Goal: Task Accomplishment & Management: Manage account settings

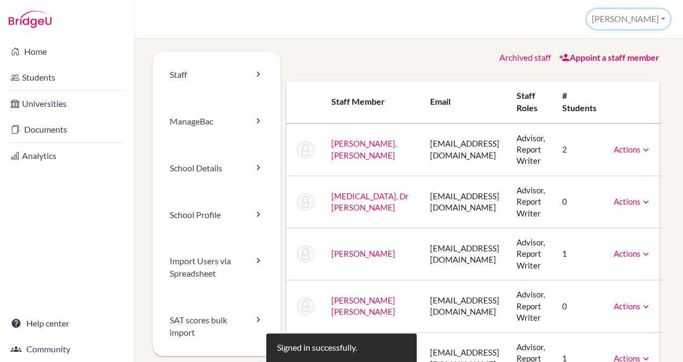
click at [630, 14] on button "[PERSON_NAME]" at bounding box center [628, 19] width 83 height 20
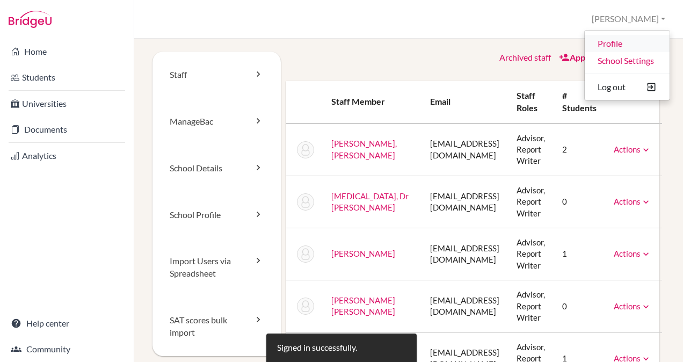
click at [613, 39] on link "Profile" at bounding box center [627, 43] width 85 height 17
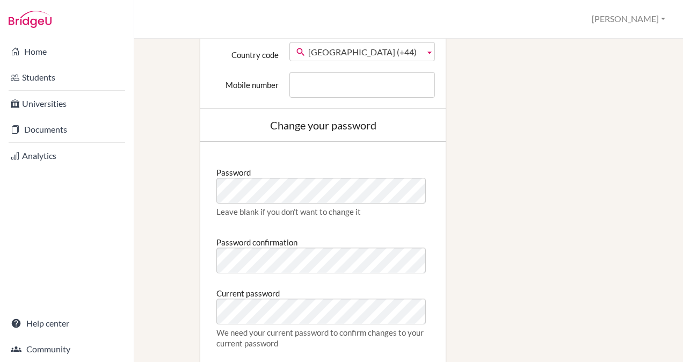
scroll to position [468, 0]
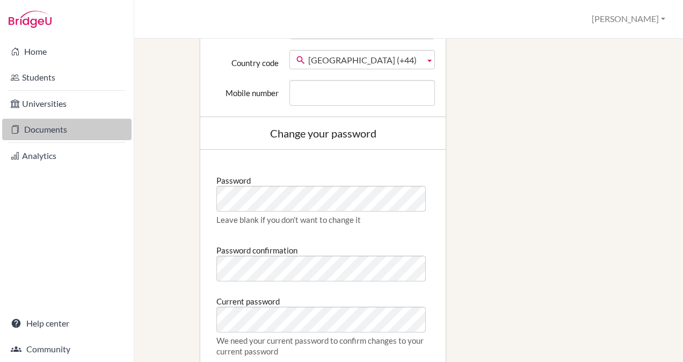
click at [42, 135] on link "Documents" at bounding box center [66, 129] width 129 height 21
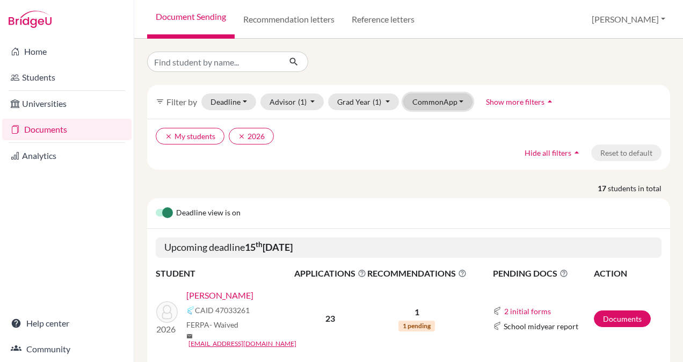
click at [446, 100] on button "CommonApp" at bounding box center [438, 101] width 70 height 17
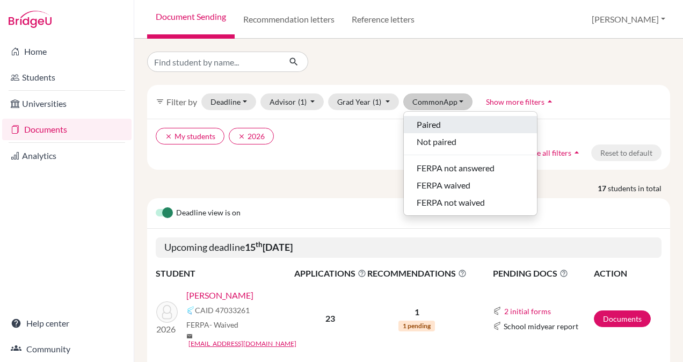
click at [433, 121] on span "Paired" at bounding box center [429, 124] width 24 height 13
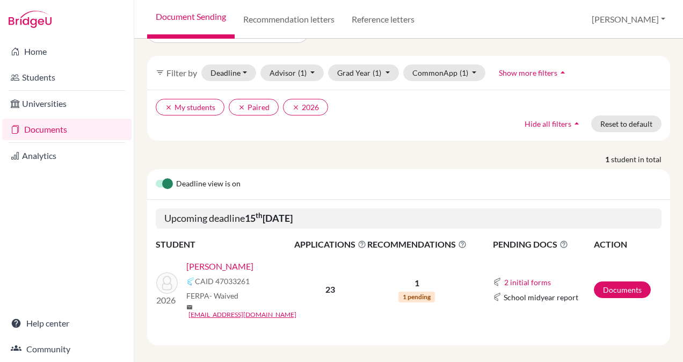
scroll to position [30, 0]
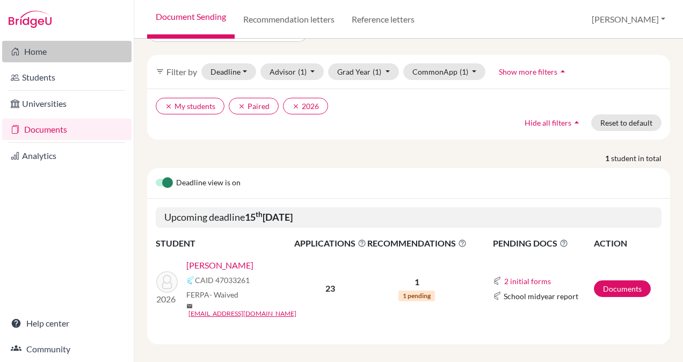
click at [37, 56] on link "Home" at bounding box center [66, 51] width 129 height 21
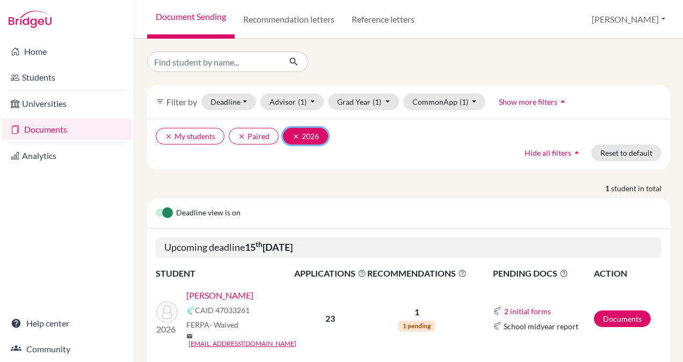
click at [292, 136] on icon "clear" at bounding box center [296, 137] width 8 height 8
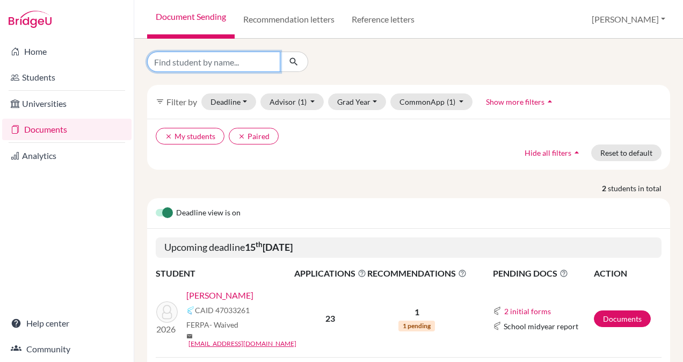
click at [232, 64] on input "Find student by name..." at bounding box center [213, 62] width 133 height 20
type input "Jaydeep"
click at [293, 59] on icon "submit" at bounding box center [293, 61] width 11 height 11
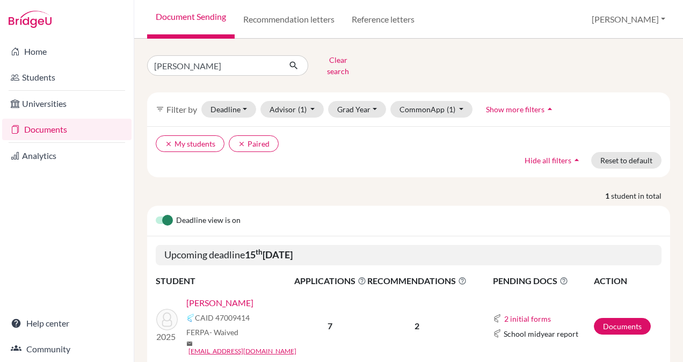
scroll to position [30, 0]
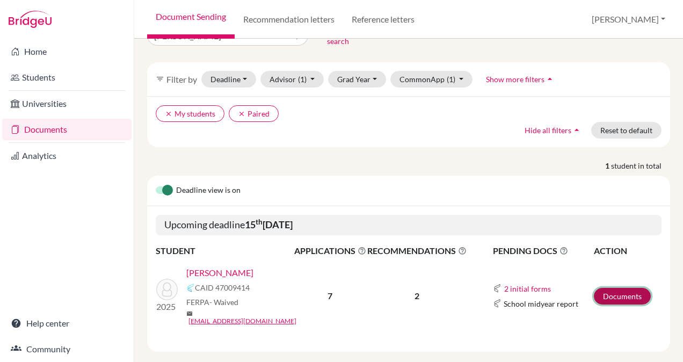
click at [608, 288] on link "Documents" at bounding box center [622, 296] width 57 height 17
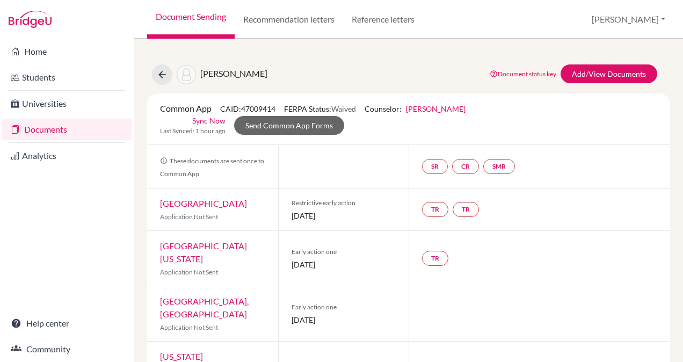
click at [212, 119] on link "Sync Now" at bounding box center [208, 120] width 33 height 11
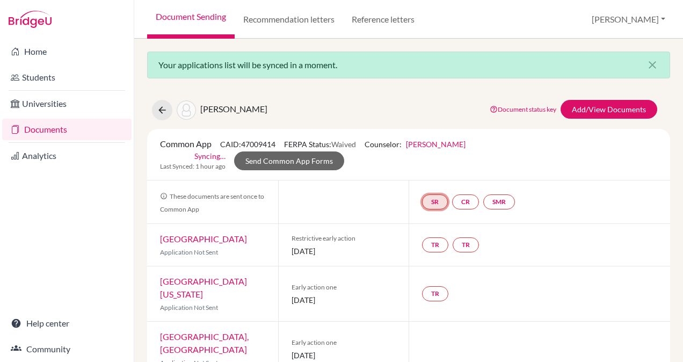
click at [434, 199] on link "SR" at bounding box center [435, 201] width 26 height 15
click at [433, 169] on link "School report" at bounding box center [435, 169] width 46 height 9
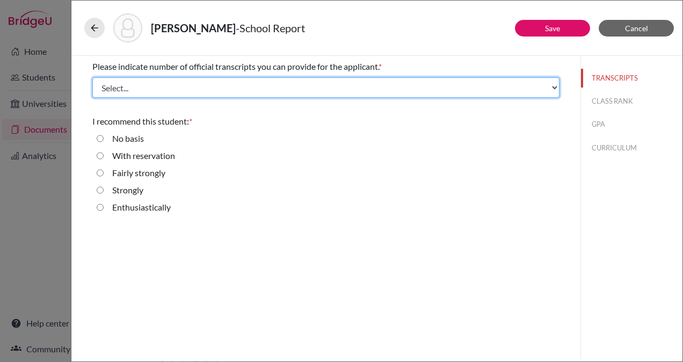
click at [434, 85] on select "Select... 1 2 3 4" at bounding box center [325, 87] width 467 height 20
select select "4"
click at [92, 77] on select "Select... 1 2 3 4" at bounding box center [325, 87] width 467 height 20
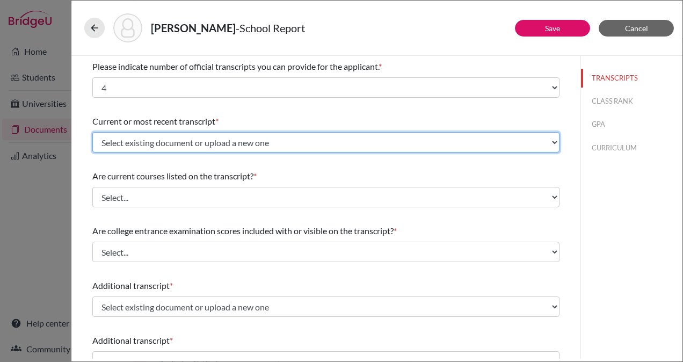
click at [318, 143] on select "Select existing document or upload a new one 11th-Gradesheet 10th-Gradesheet 9t…" at bounding box center [325, 142] width 467 height 20
select select "688930"
click at [92, 132] on select "Select existing document or upload a new one 11th-Gradesheet 10th-Gradesheet 9t…" at bounding box center [325, 142] width 467 height 20
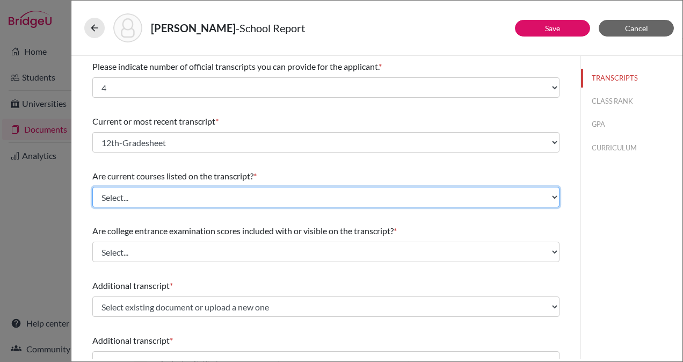
click at [232, 195] on select "Select... Yes No" at bounding box center [325, 197] width 467 height 20
select select "1"
click at [92, 187] on select "Select... Yes No" at bounding box center [325, 197] width 467 height 20
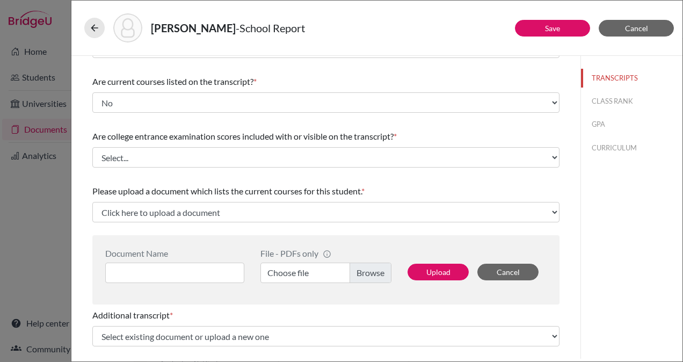
scroll to position [96, 0]
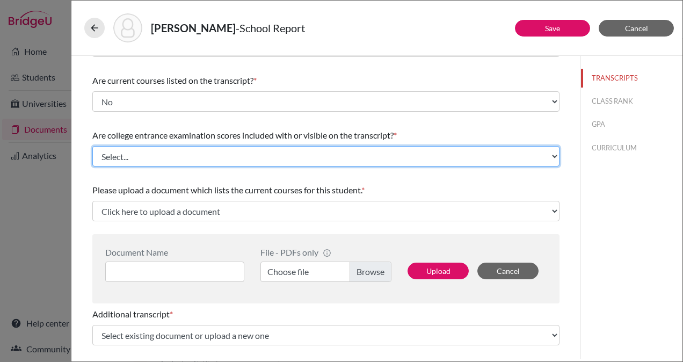
click at [187, 157] on select "Select... Yes No" at bounding box center [325, 156] width 467 height 20
select select "1"
click at [92, 146] on select "Select... Yes No" at bounding box center [325, 156] width 467 height 20
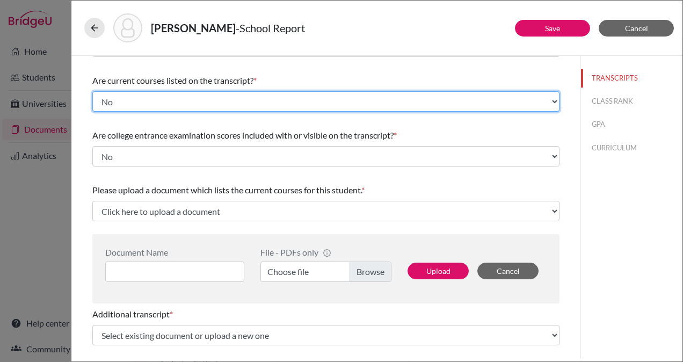
click at [279, 100] on select "Select... Yes No" at bounding box center [325, 101] width 467 height 20
select select "0"
click at [92, 91] on select "Select... Yes No" at bounding box center [325, 101] width 467 height 20
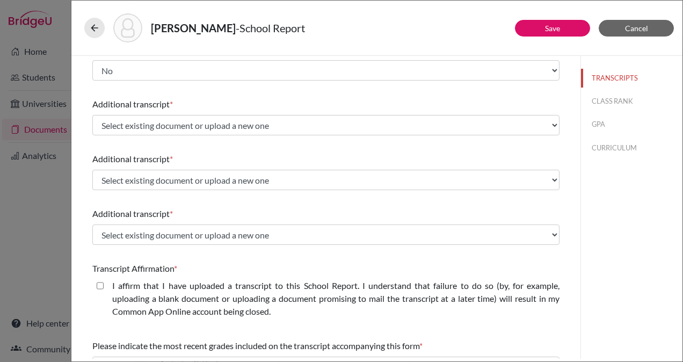
scroll to position [180, 0]
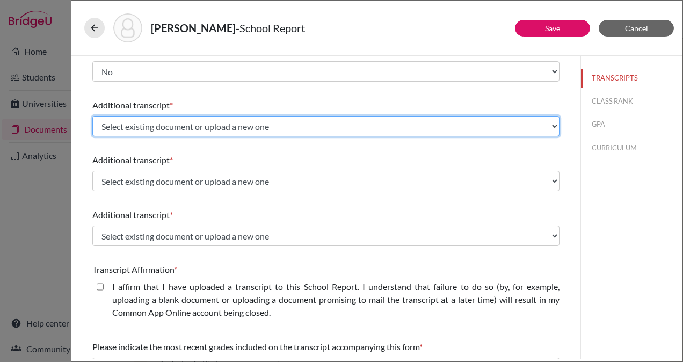
click at [311, 123] on select "Select existing document or upload a new one 11th-Gradesheet 10th-Gradesheet 9t…" at bounding box center [325, 126] width 467 height 20
select select "688931"
click at [92, 116] on select "Select existing document or upload a new one 11th-Gradesheet 10th-Gradesheet 9t…" at bounding box center [325, 126] width 467 height 20
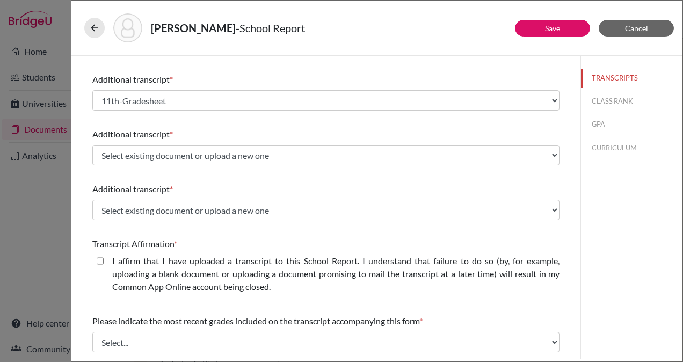
scroll to position [209, 0]
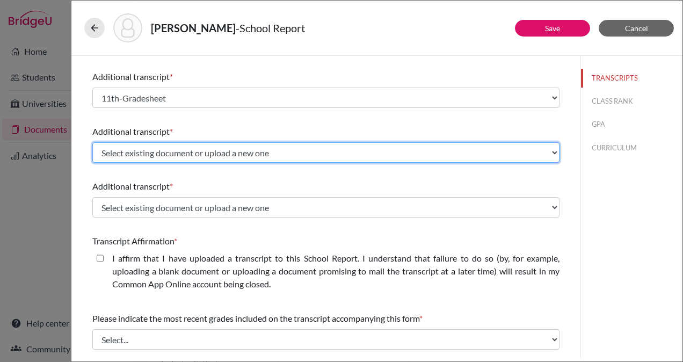
click at [152, 155] on select "Select existing document or upload a new one 11th-Gradesheet 10th-Gradesheet 9t…" at bounding box center [325, 152] width 467 height 20
select select "688932"
click at [92, 142] on select "Select existing document or upload a new one 11th-Gradesheet 10th-Gradesheet 9t…" at bounding box center [325, 152] width 467 height 20
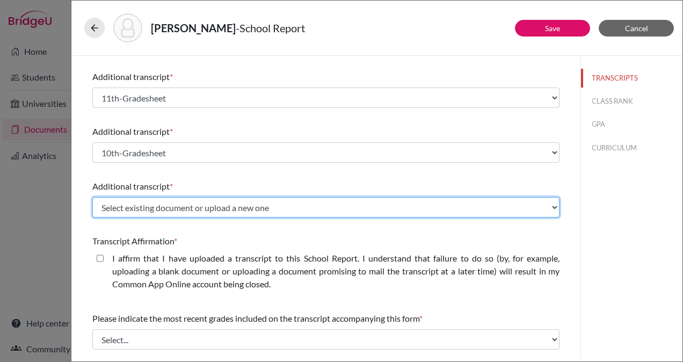
click at [154, 207] on select "Select existing document or upload a new one 11th-Gradesheet 10th-Gradesheet 9t…" at bounding box center [325, 207] width 467 height 20
select select "688933"
click at [92, 197] on select "Select existing document or upload a new one 11th-Gradesheet 10th-Gradesheet 9t…" at bounding box center [325, 207] width 467 height 20
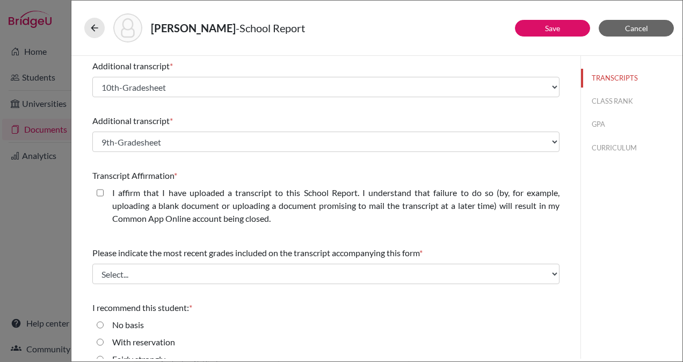
scroll to position [280, 0]
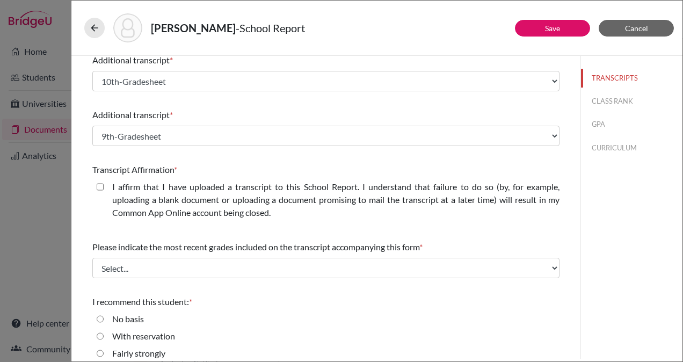
click at [100, 187] on closed\ "I affirm that I have uploaded a transcript to this School Report. I understand …" at bounding box center [100, 186] width 7 height 13
checkbox closed\ "true"
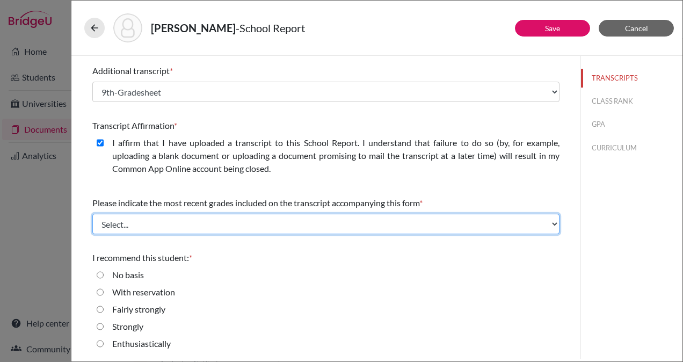
click at [337, 219] on select "Select... Final junior year grades 1st Quarter senior year grades 2nd Quarter/1…" at bounding box center [325, 224] width 467 height 20
select select "6"
click at [92, 214] on select "Select... Final junior year grades 1st Quarter senior year grades 2nd Quarter/1…" at bounding box center [325, 224] width 467 height 20
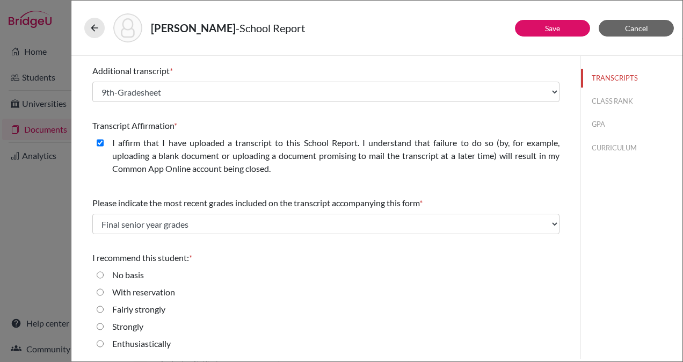
click at [97, 346] on input "Enthusiastically" at bounding box center [100, 343] width 7 height 13
radio input "true"
click at [542, 34] on button "Save" at bounding box center [552, 28] width 75 height 17
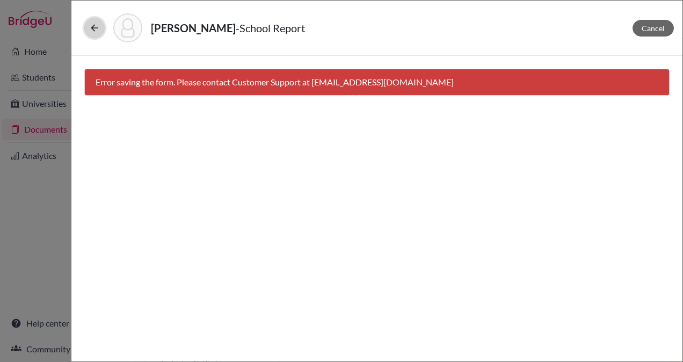
click at [94, 25] on icon at bounding box center [94, 28] width 11 height 11
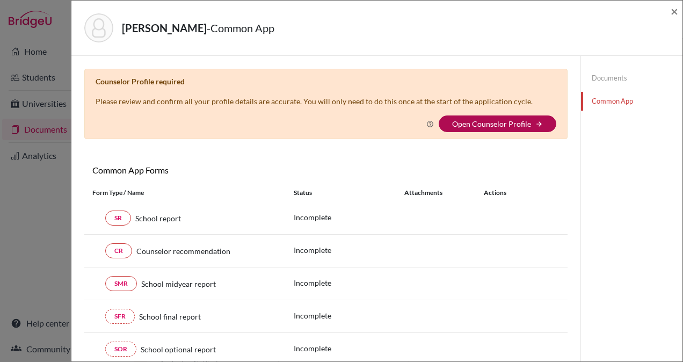
click at [452, 122] on link "Open Counselor Profile" at bounding box center [491, 123] width 79 height 9
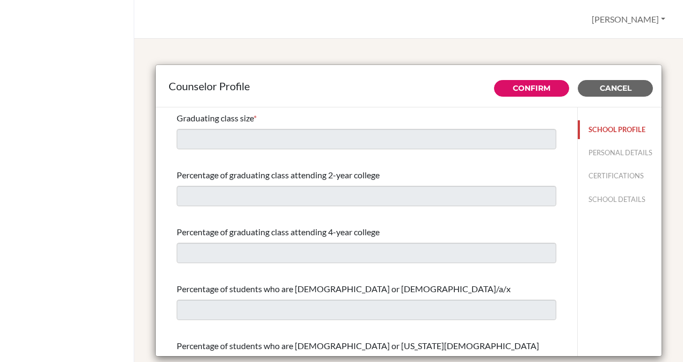
click at [597, 128] on button "SCHOOL PROFILE" at bounding box center [620, 129] width 84 height 19
click at [605, 87] on span "Cancel" at bounding box center [616, 88] width 32 height 10
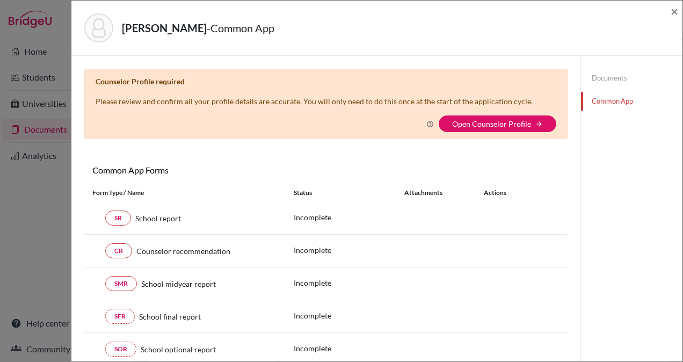
click at [601, 101] on link "Common App" at bounding box center [631, 101] width 101 height 19
click at [595, 77] on link "Documents" at bounding box center [631, 78] width 101 height 19
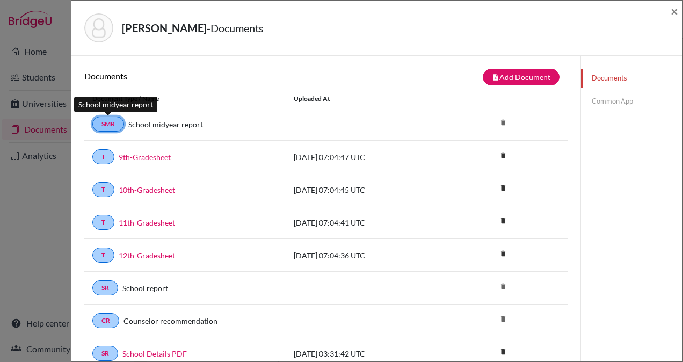
click at [105, 123] on link "SMR" at bounding box center [108, 123] width 32 height 15
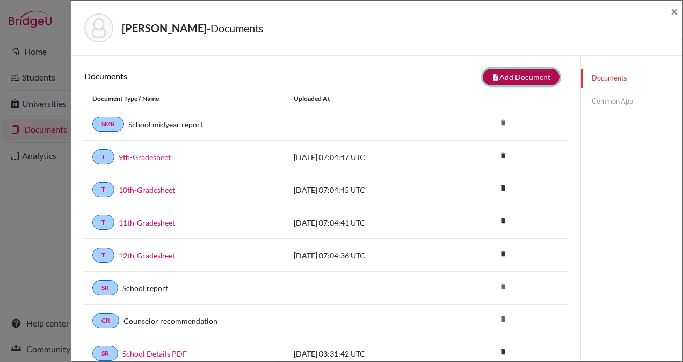
click at [516, 75] on button "note_add Add Document" at bounding box center [521, 77] width 77 height 17
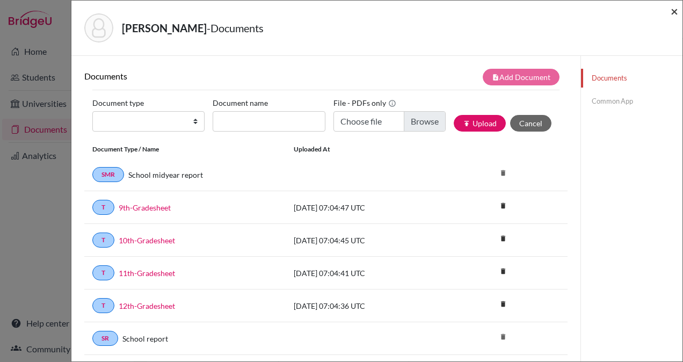
click at [674, 13] on span "×" at bounding box center [675, 11] width 8 height 16
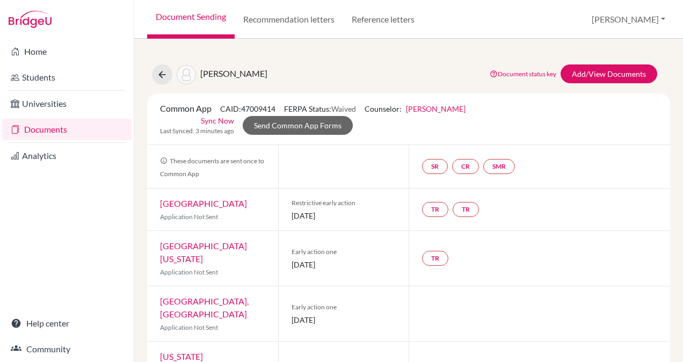
click at [216, 119] on link "Sync Now" at bounding box center [217, 120] width 33 height 11
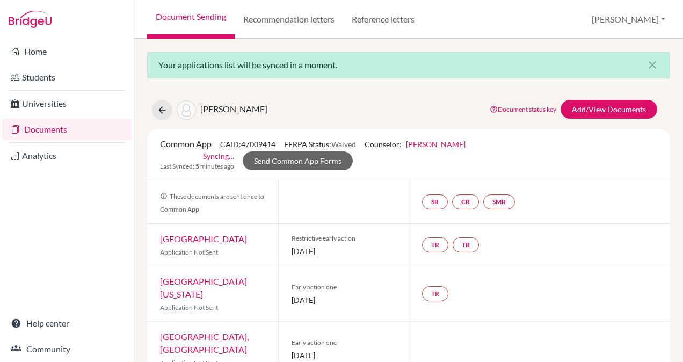
drag, startPoint x: 162, startPoint y: 143, endPoint x: 279, endPoint y: 143, distance: 117.0
click at [279, 143] on div "Common App CAID: 47009414 FERPA Status: Waived Counselor: [PERSON_NAME] First N…" at bounding box center [313, 143] width 322 height 13
copy div "Common App CAID: 47009414"
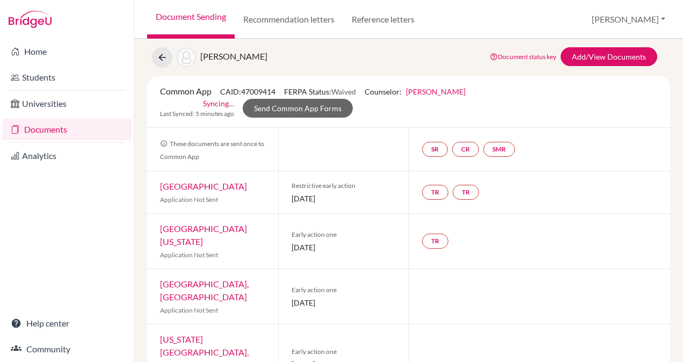
scroll to position [54, 0]
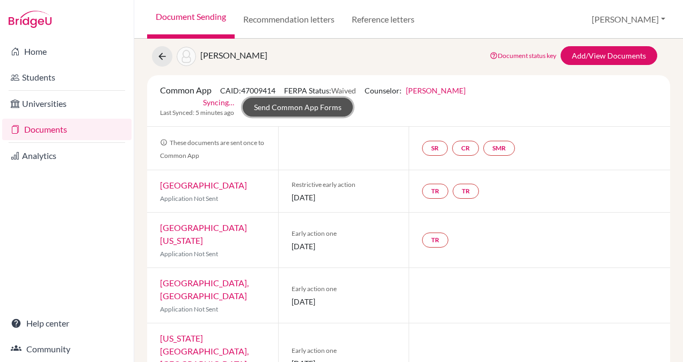
click at [309, 104] on link "Send Common App Forms" at bounding box center [298, 107] width 110 height 19
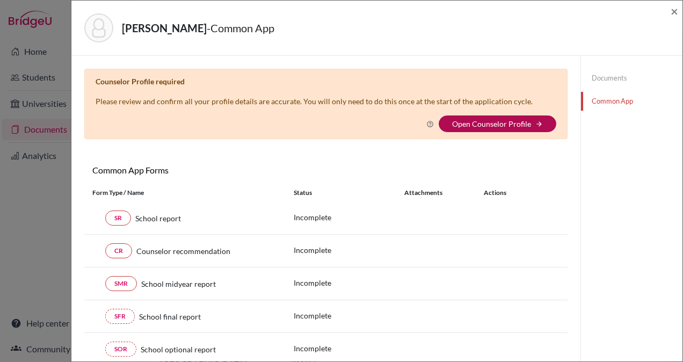
click at [468, 122] on link "Open Counselor Profile" at bounding box center [491, 123] width 79 height 9
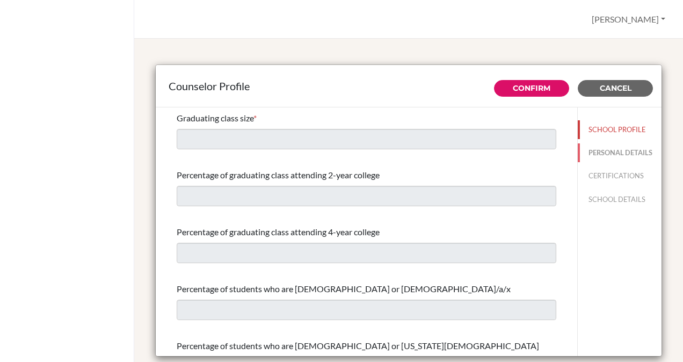
click at [582, 161] on button "PERSONAL DETAILS" at bounding box center [620, 152] width 84 height 19
type input "[PERSON_NAME]"
type input "Mohanty"
type input "Advisor"
type input "91.9937220263"
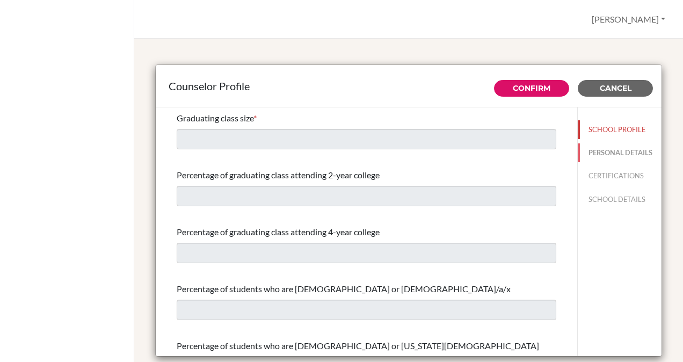
type input "[EMAIL_ADDRESS][DOMAIN_NAME]"
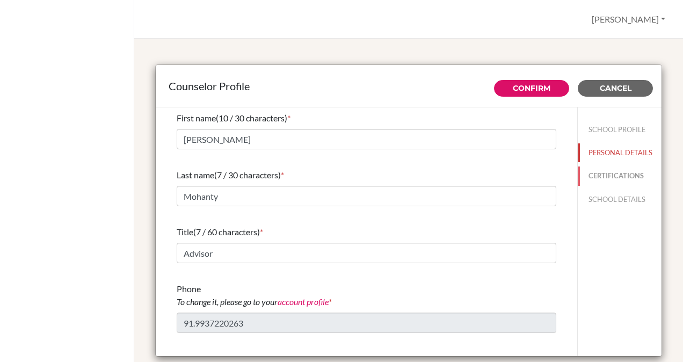
click at [588, 184] on button "CERTIFICATIONS" at bounding box center [620, 175] width 84 height 19
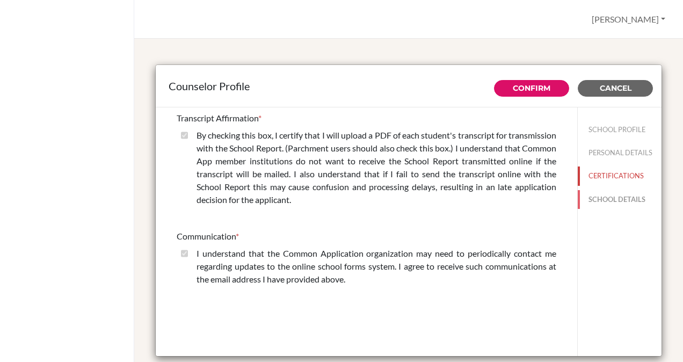
click at [602, 198] on button "SCHOOL DETAILS" at bounding box center [620, 199] width 84 height 19
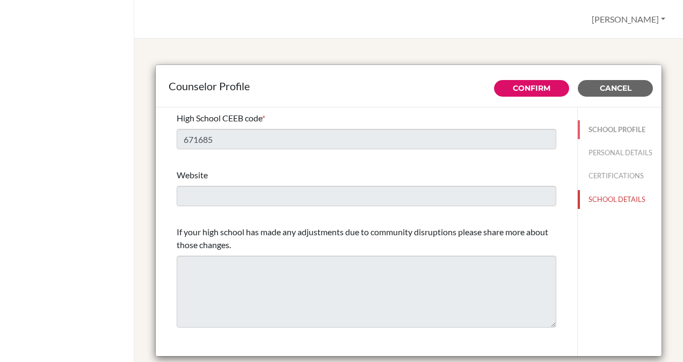
click at [610, 133] on button "SCHOOL PROFILE" at bounding box center [620, 129] width 84 height 19
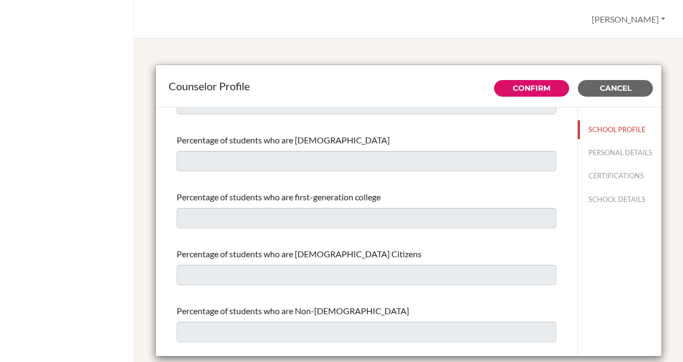
scroll to position [413, 0]
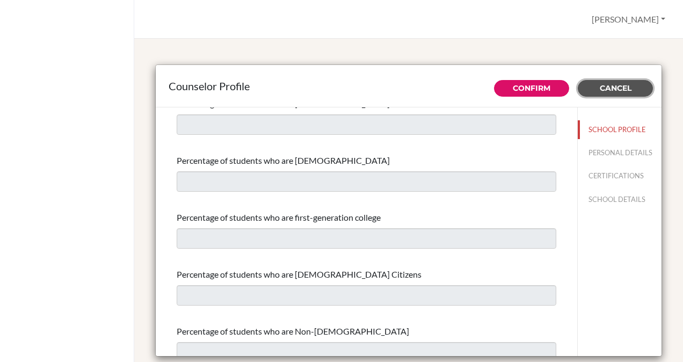
click at [588, 89] on button "Cancel" at bounding box center [615, 88] width 75 height 17
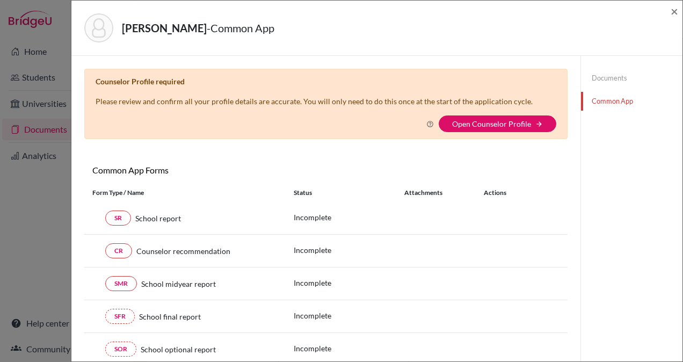
click at [591, 79] on link "Documents" at bounding box center [631, 78] width 101 height 19
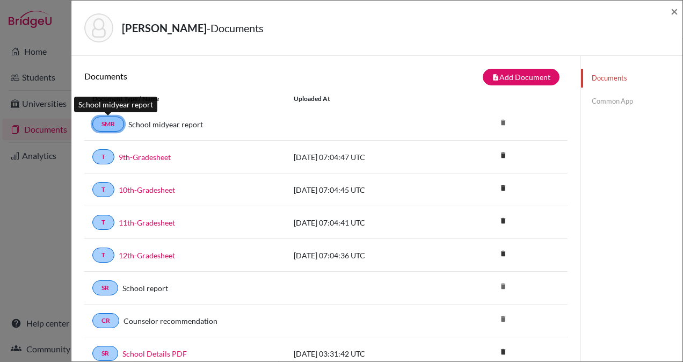
click at [110, 123] on link "SMR" at bounding box center [108, 123] width 32 height 15
click at [604, 101] on link "Common App" at bounding box center [631, 101] width 101 height 19
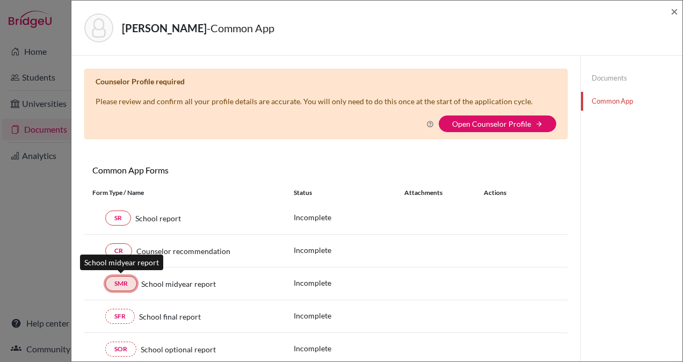
click at [119, 278] on link "SMR" at bounding box center [121, 283] width 32 height 15
click at [45, 128] on div "Rath, Jaydeep - Common App × × Counselor Profile required Please review and con…" at bounding box center [341, 181] width 683 height 362
click at [675, 6] on span "×" at bounding box center [675, 11] width 8 height 16
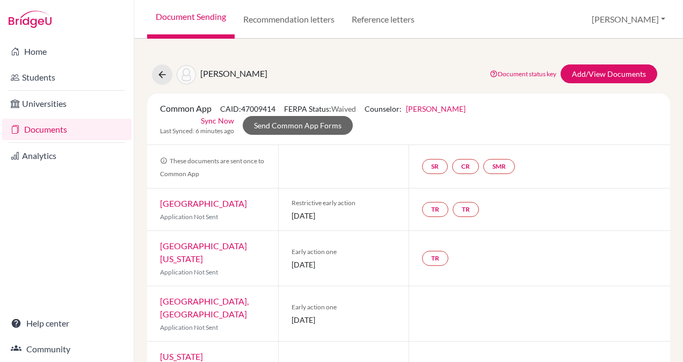
click at [225, 120] on link "Sync Now" at bounding box center [217, 120] width 33 height 11
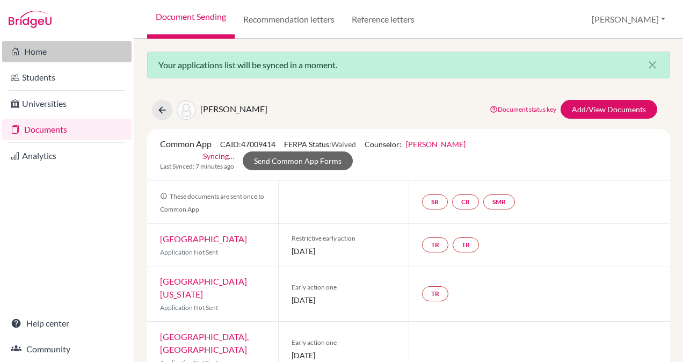
click at [61, 52] on link "Home" at bounding box center [66, 51] width 129 height 21
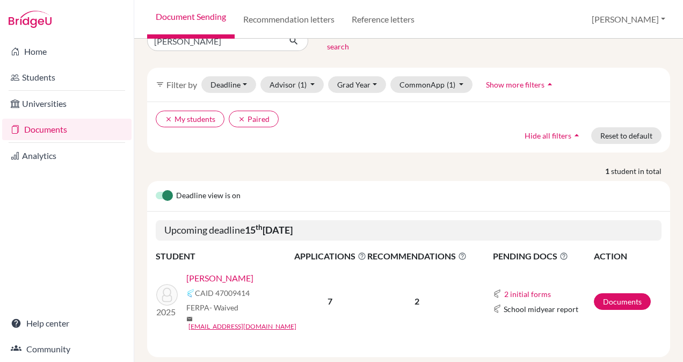
scroll to position [30, 0]
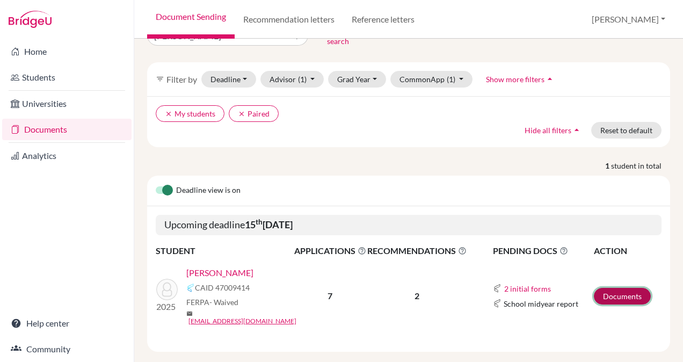
click at [614, 288] on link "Documents" at bounding box center [622, 296] width 57 height 17
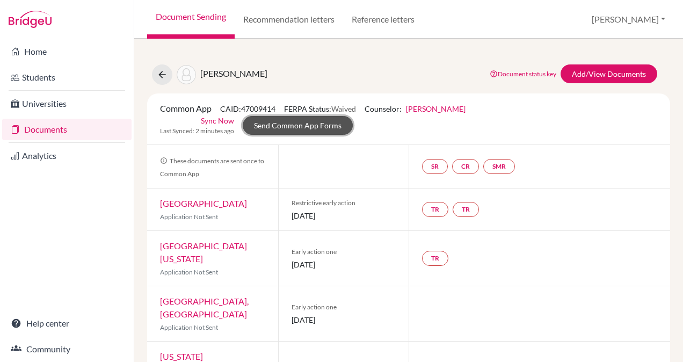
click at [312, 127] on link "Send Common App Forms" at bounding box center [298, 125] width 110 height 19
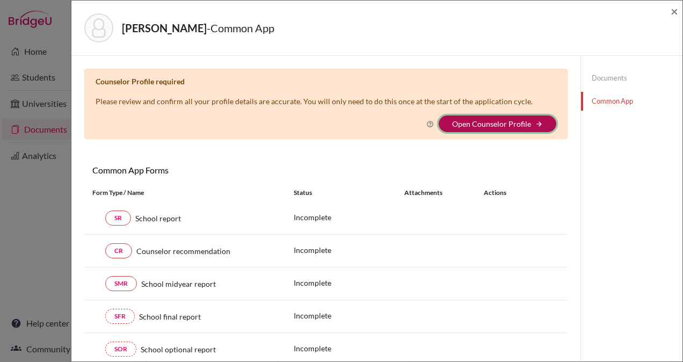
click at [535, 122] on icon "arrow_forward" at bounding box center [539, 124] width 8 height 8
click at [500, 121] on link "Open Counselor Profile" at bounding box center [491, 123] width 79 height 9
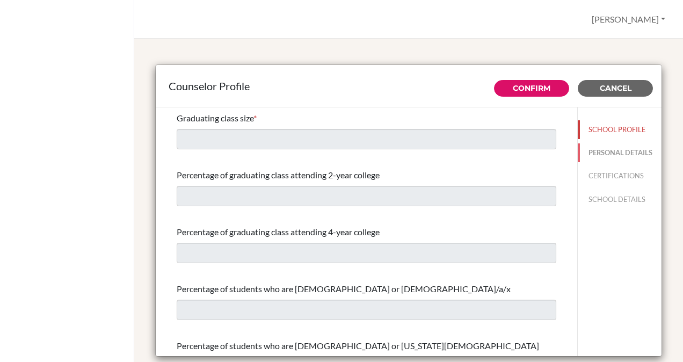
click at [578, 159] on button "PERSONAL DETAILS" at bounding box center [620, 152] width 84 height 19
type input "[PERSON_NAME]"
type input "Mohanty"
type input "Advisor"
type input "91.9937220263"
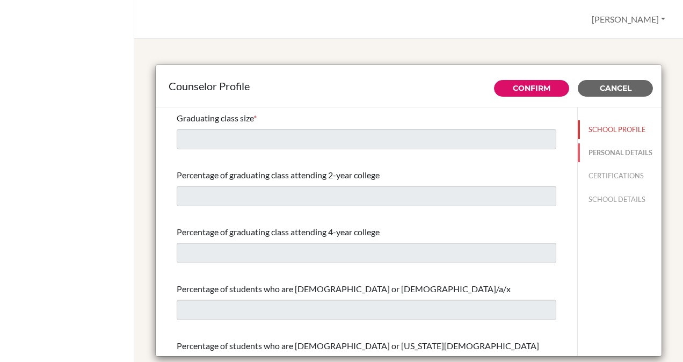
type input "[EMAIL_ADDRESS][DOMAIN_NAME]"
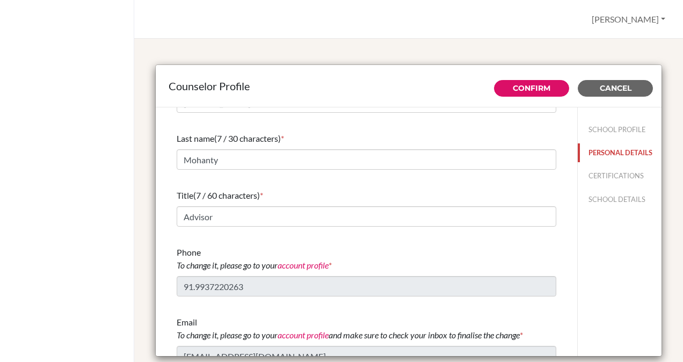
scroll to position [50, 0]
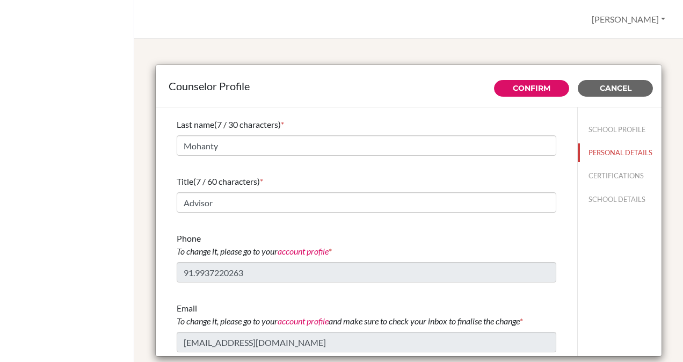
click at [301, 249] on link "account profile" at bounding box center [303, 251] width 51 height 10
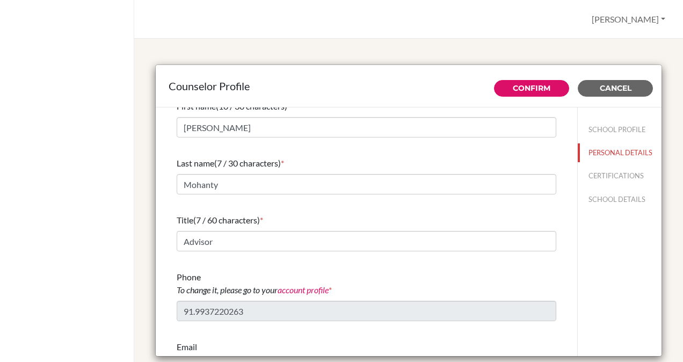
scroll to position [2, 0]
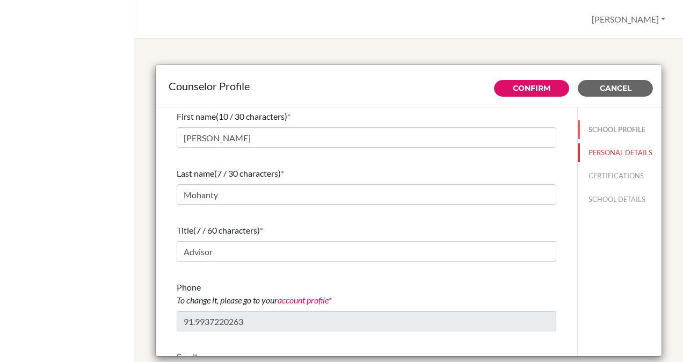
click at [595, 128] on button "SCHOOL PROFILE" at bounding box center [620, 129] width 84 height 19
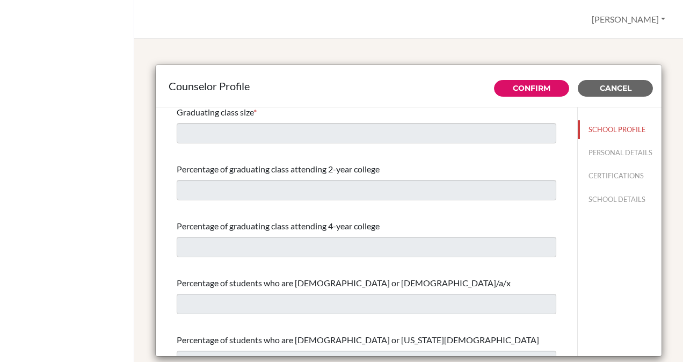
scroll to position [0, 0]
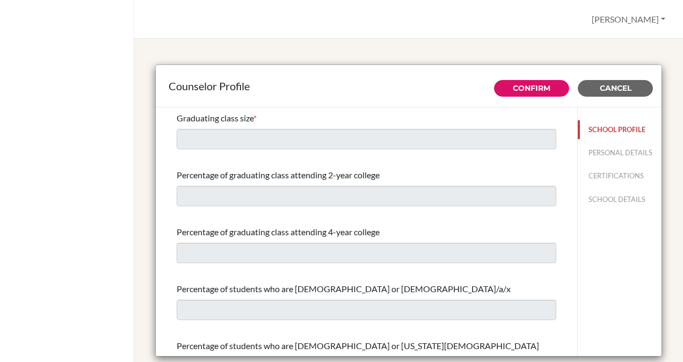
click at [591, 127] on button "SCHOOL PROFILE" at bounding box center [620, 129] width 84 height 19
click at [600, 85] on span "Cancel" at bounding box center [616, 88] width 32 height 10
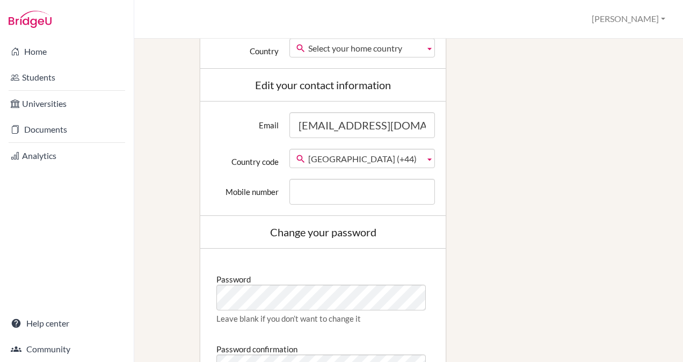
scroll to position [368, 0]
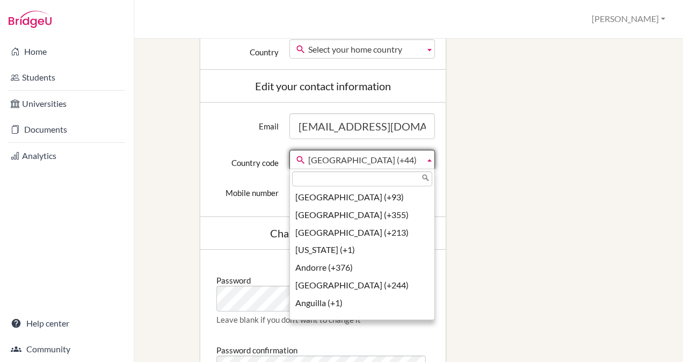
click at [425, 159] on b at bounding box center [430, 159] width 10 height 18
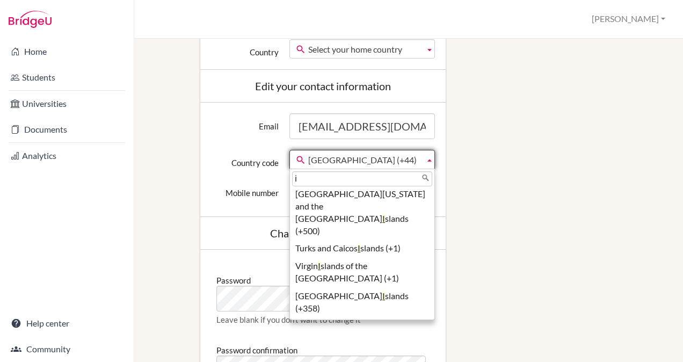
scroll to position [0, 0]
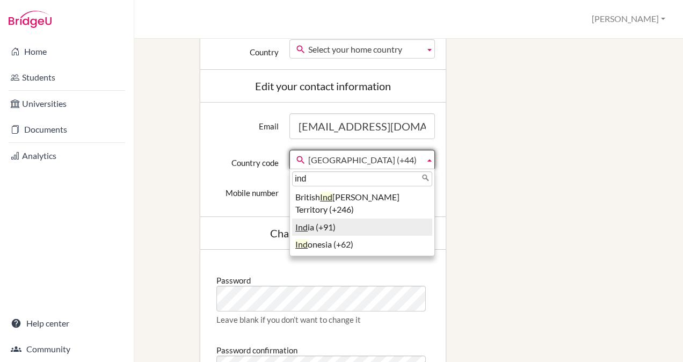
type input "ind"
click at [364, 227] on li "Ind ia (+91)" at bounding box center [362, 228] width 140 height 18
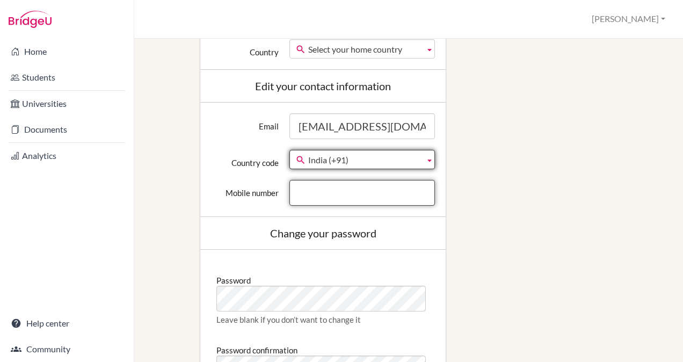
click at [339, 194] on input "Mobile number" at bounding box center [361, 193] width 145 height 26
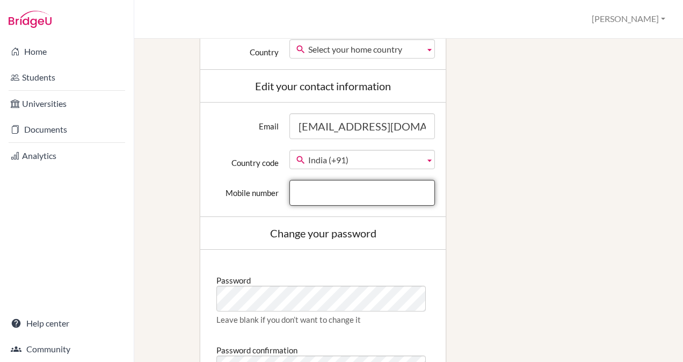
type input "809-385-4802"
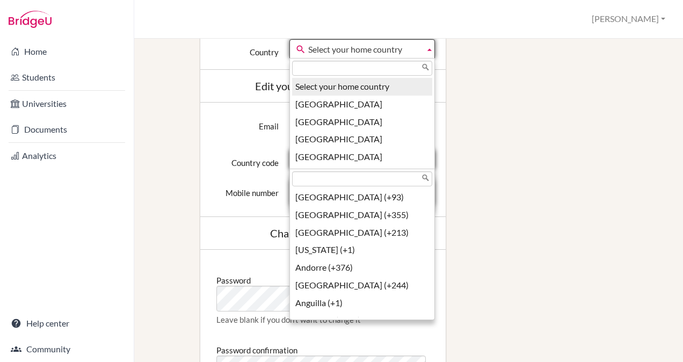
scroll to position [1659, 0]
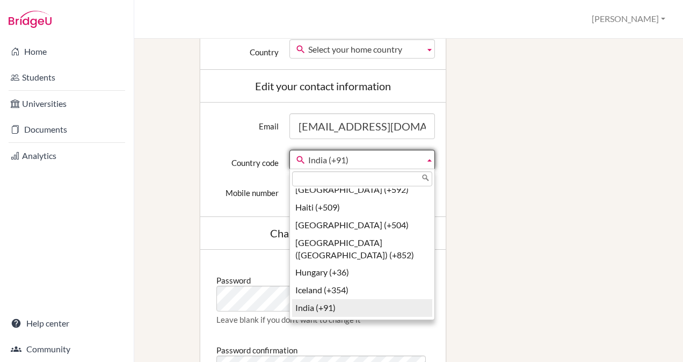
click at [556, 166] on div "Edit profile Change your profile pic Choose file Edit your details First name M…" at bounding box center [408, 129] width 512 height 851
click at [448, 174] on div "Edit profile Change your profile pic Choose file Edit your details First name M…" at bounding box center [408, 129] width 512 height 851
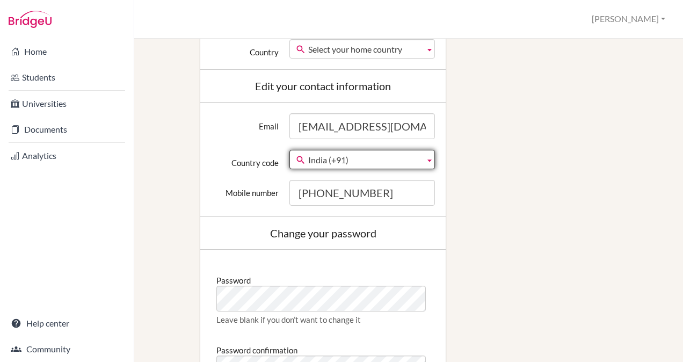
click at [383, 160] on span "India (+91)" at bounding box center [364, 159] width 112 height 19
click at [498, 194] on div "Edit profile Change your profile pic Choose file Edit your details First name M…" at bounding box center [408, 129] width 512 height 851
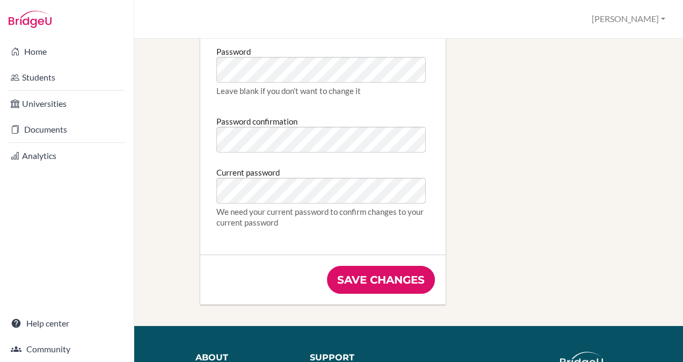
scroll to position [594, 0]
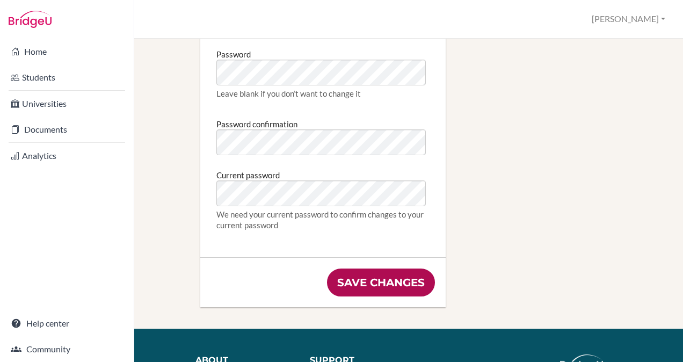
click at [400, 276] on input "Save changes" at bounding box center [381, 282] width 108 height 28
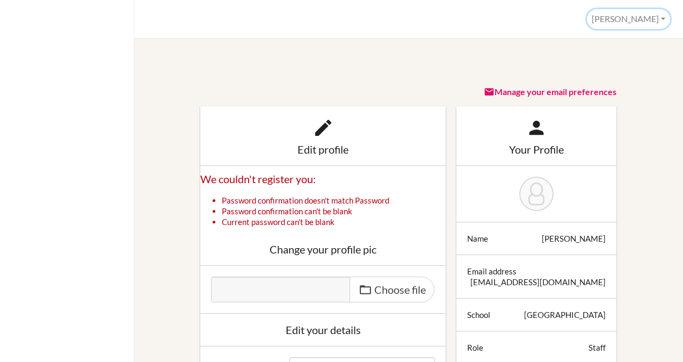
click at [647, 18] on button "[PERSON_NAME]" at bounding box center [628, 19] width 83 height 20
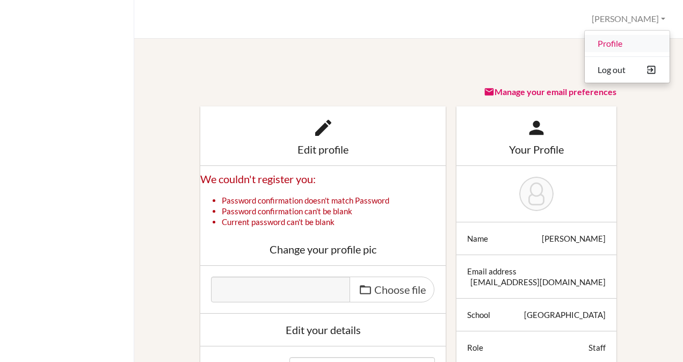
click at [611, 46] on link "Profile" at bounding box center [627, 43] width 85 height 17
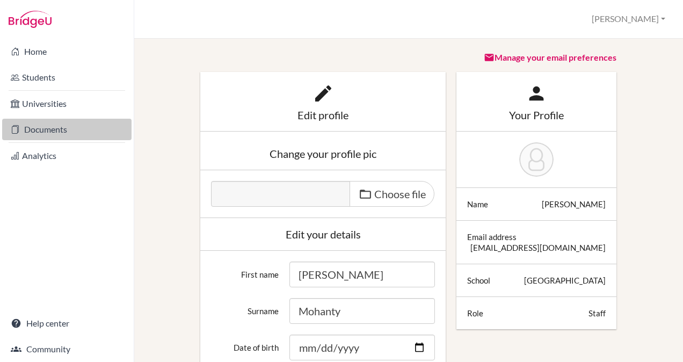
click at [60, 130] on link "Documents" at bounding box center [66, 129] width 129 height 21
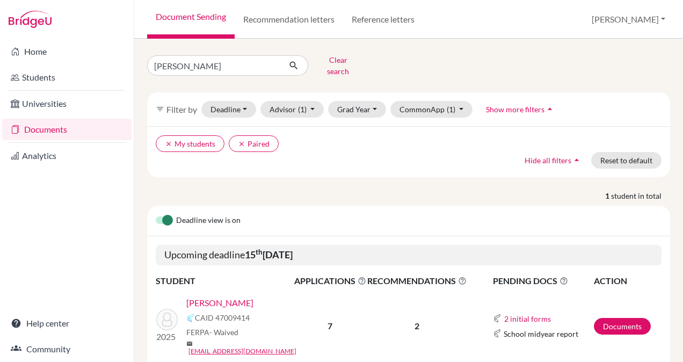
scroll to position [30, 0]
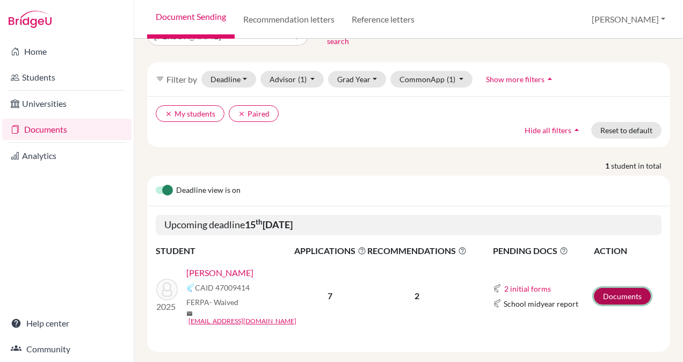
click at [622, 288] on link "Documents" at bounding box center [622, 296] width 57 height 17
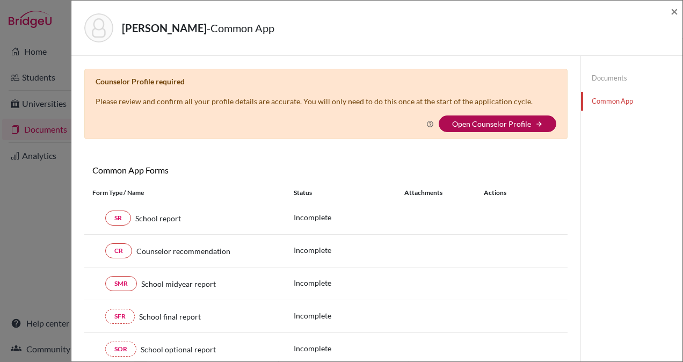
click at [458, 120] on link "Open Counselor Profile" at bounding box center [491, 123] width 79 height 9
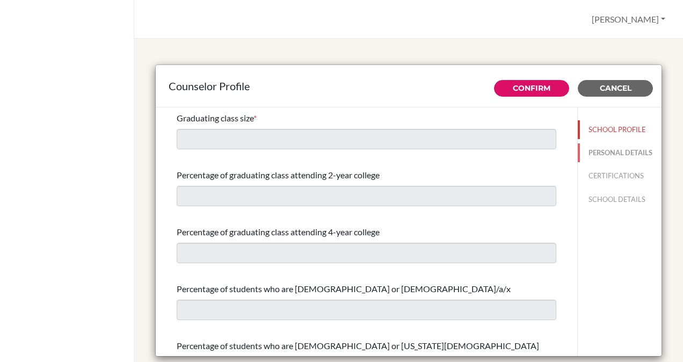
click at [585, 161] on button "PERSONAL DETAILS" at bounding box center [620, 152] width 84 height 19
type input "[PERSON_NAME]"
type input "Mohanty"
type input "Advisor"
type input "91.9937220263"
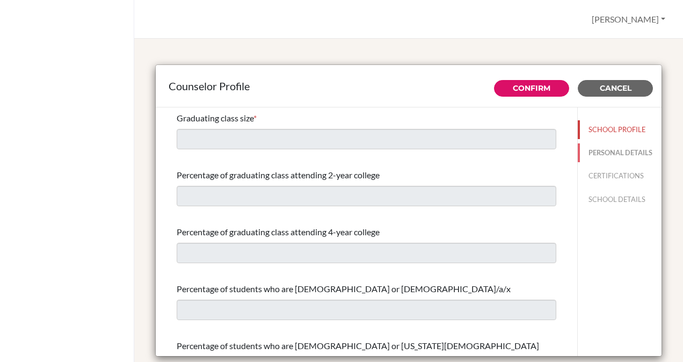
type input "[EMAIL_ADDRESS][DOMAIN_NAME]"
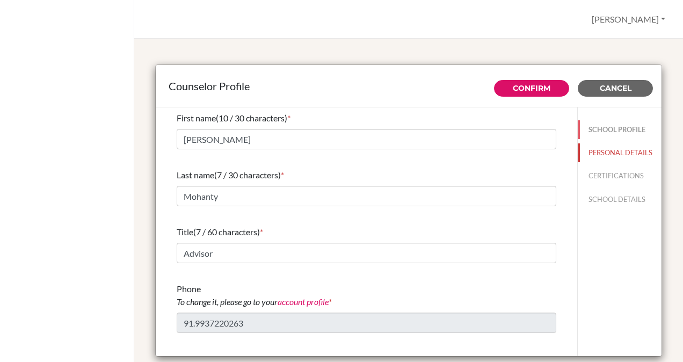
click at [587, 128] on button "SCHOOL PROFILE" at bounding box center [620, 129] width 84 height 19
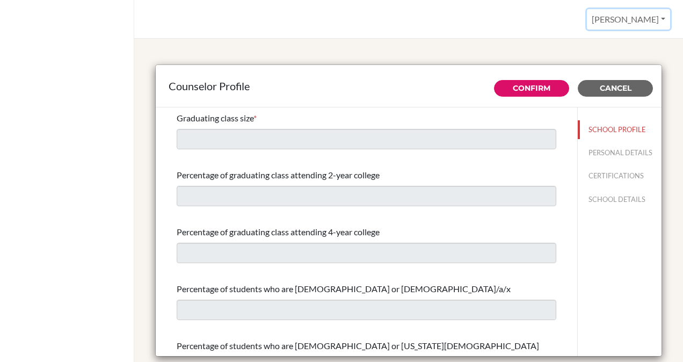
click at [624, 17] on button "[PERSON_NAME]" at bounding box center [628, 19] width 83 height 20
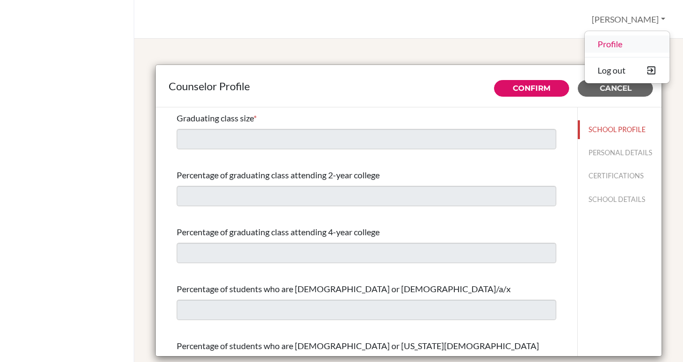
click at [614, 41] on link "Profile" at bounding box center [627, 43] width 85 height 17
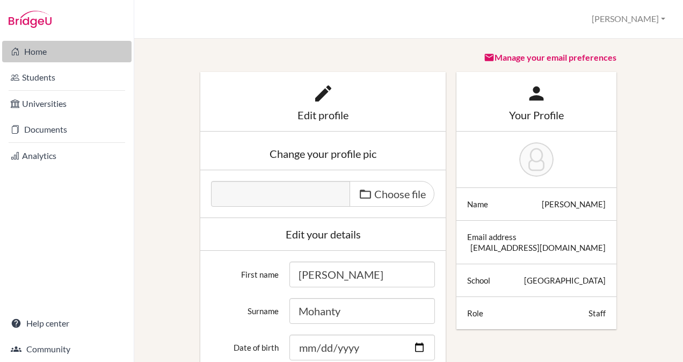
click at [41, 52] on link "Home" at bounding box center [66, 51] width 129 height 21
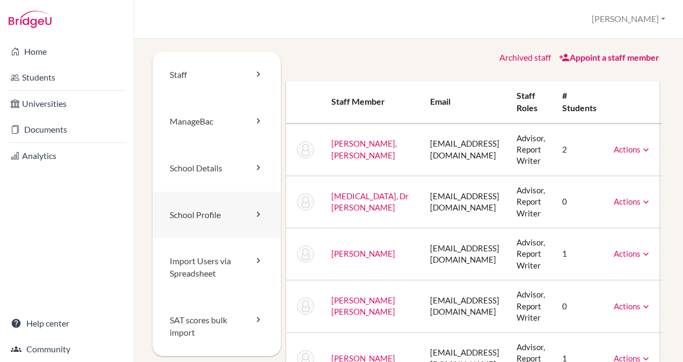
click at [230, 208] on link "School Profile" at bounding box center [216, 215] width 128 height 47
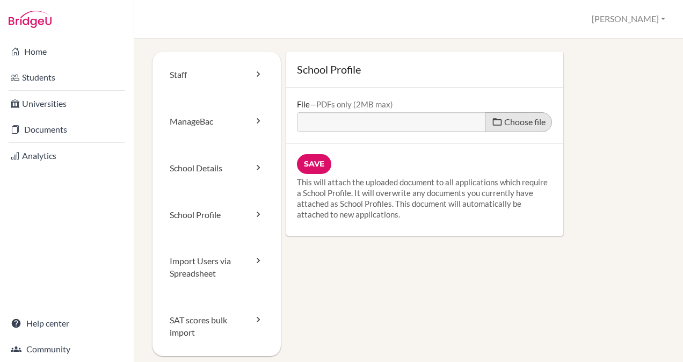
click at [505, 123] on span "Choose file" at bounding box center [524, 121] width 41 height 10
click at [461, 123] on input "Choose file" at bounding box center [379, 118] width 164 height 12
type input "C:\fakepath\KIIT School Profile.pdf"
type input "KIIT School Profile.pdf"
click at [314, 166] on input "Save" at bounding box center [314, 164] width 34 height 20
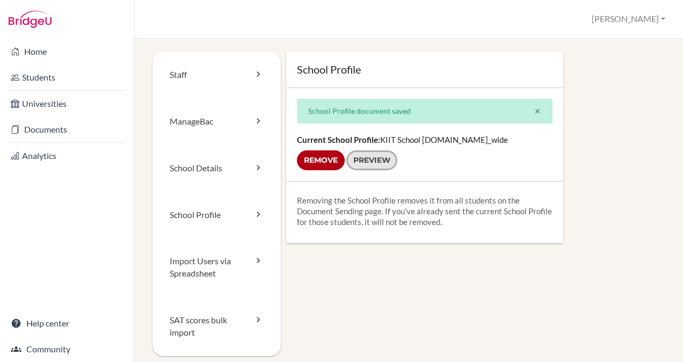
click at [363, 159] on link "Preview" at bounding box center [371, 160] width 51 height 20
click at [312, 161] on input "Remove" at bounding box center [321, 160] width 48 height 20
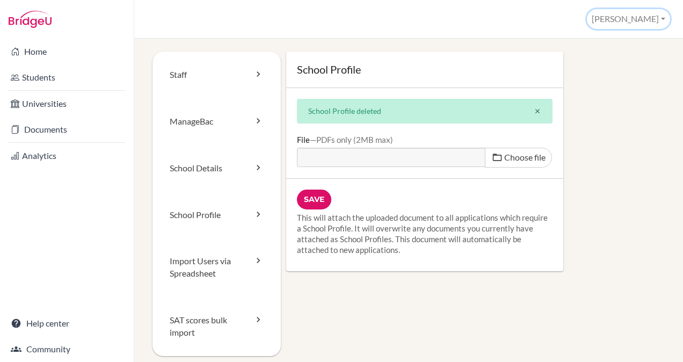
click at [631, 21] on button "[PERSON_NAME]" at bounding box center [628, 19] width 83 height 20
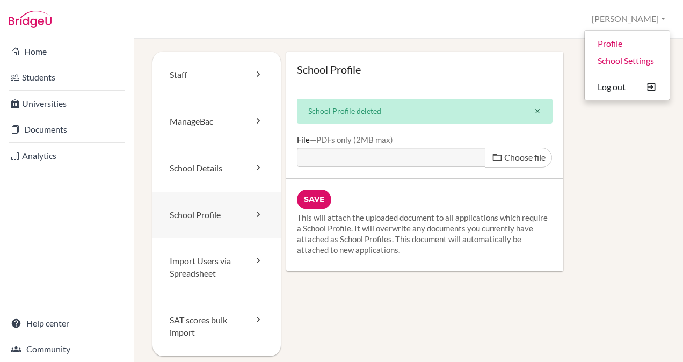
click at [207, 211] on link "School Profile" at bounding box center [216, 215] width 128 height 47
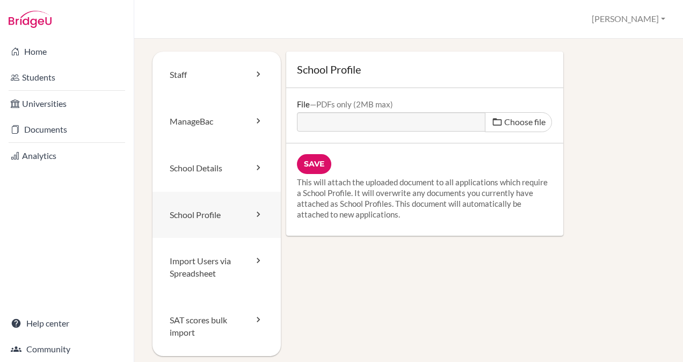
click at [235, 217] on link "School Profile" at bounding box center [216, 215] width 128 height 47
